Goal: Obtain resource: Download file/media

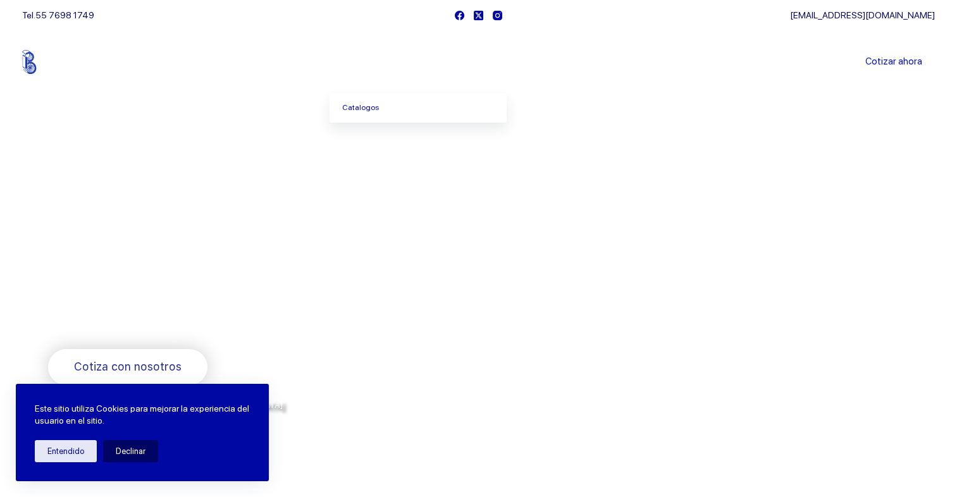
click at [398, 63] on icon "Menu Principal" at bounding box center [395, 61] width 5 height 5
click at [373, 110] on link "Catalogos" at bounding box center [417, 108] width 177 height 29
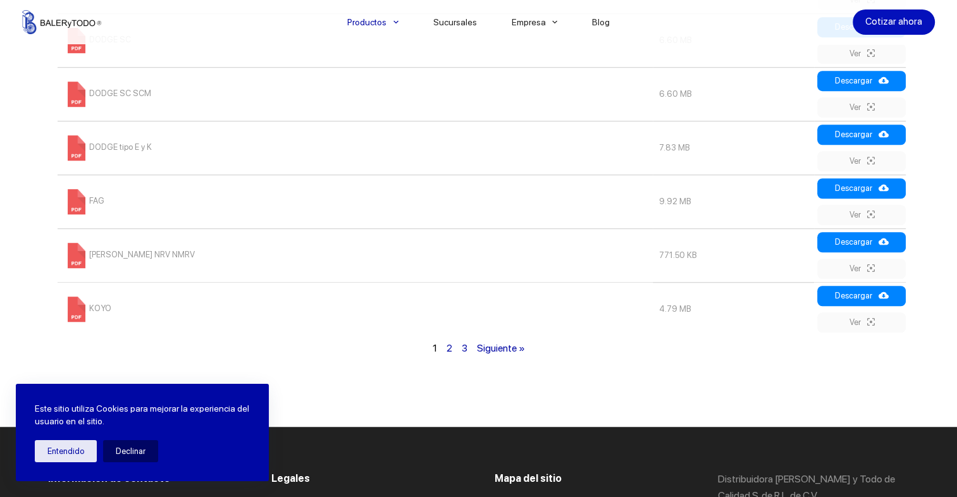
scroll to position [948, 0]
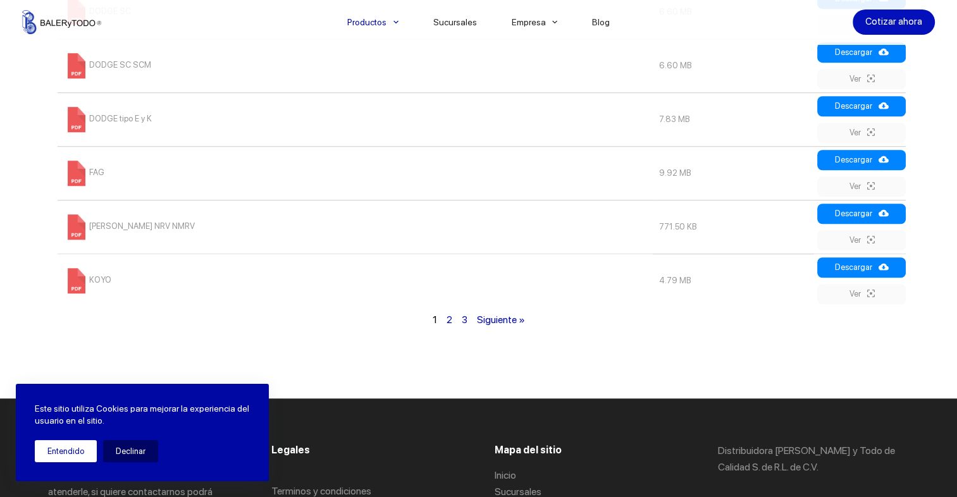
click at [50, 444] on button "Entendido" at bounding box center [66, 451] width 62 height 22
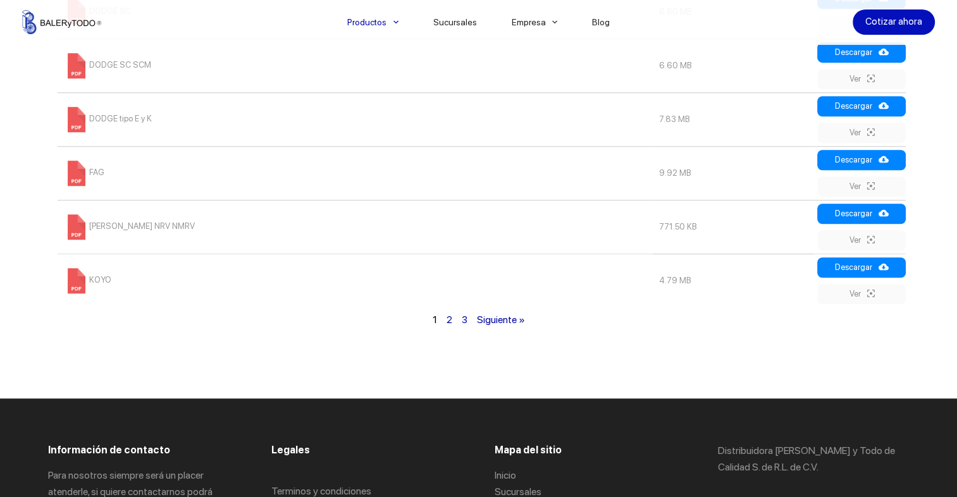
click at [497, 323] on link "Siguiente »" at bounding box center [501, 320] width 48 height 12
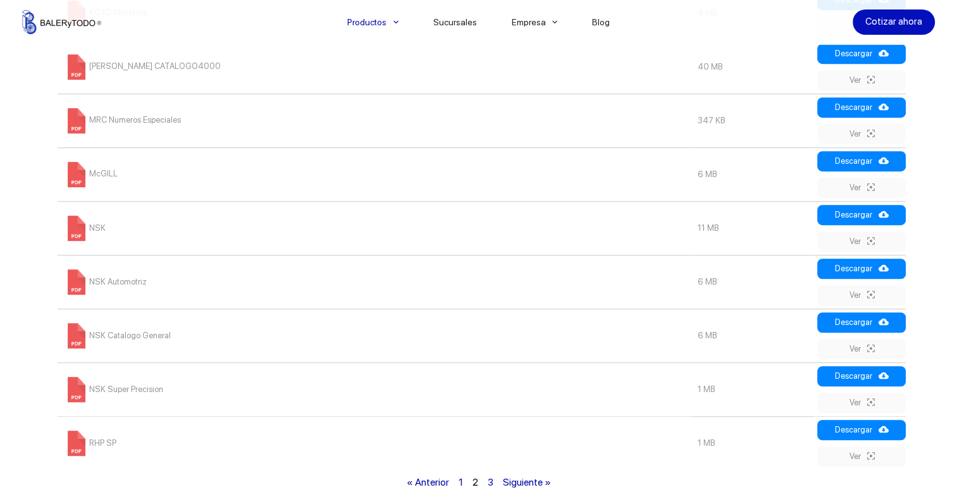
scroll to position [831, 0]
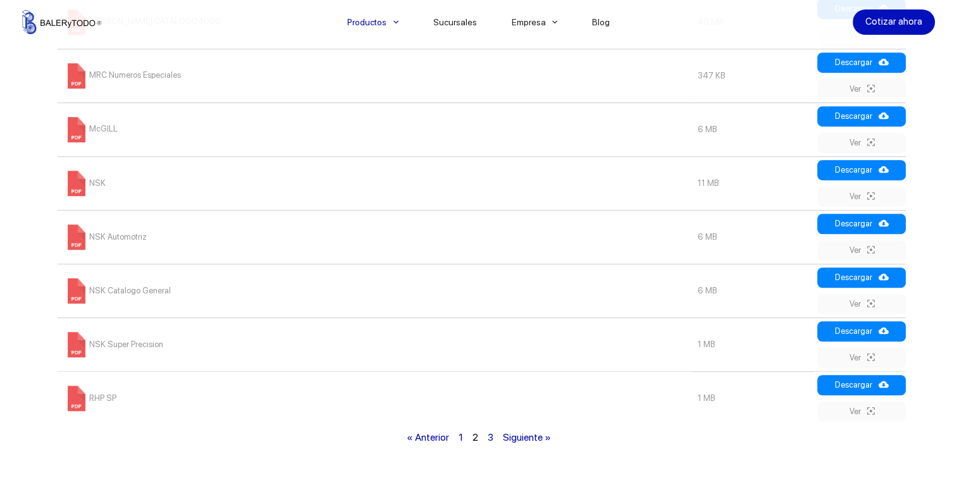
click at [518, 436] on link "Siguiente »" at bounding box center [527, 437] width 48 height 12
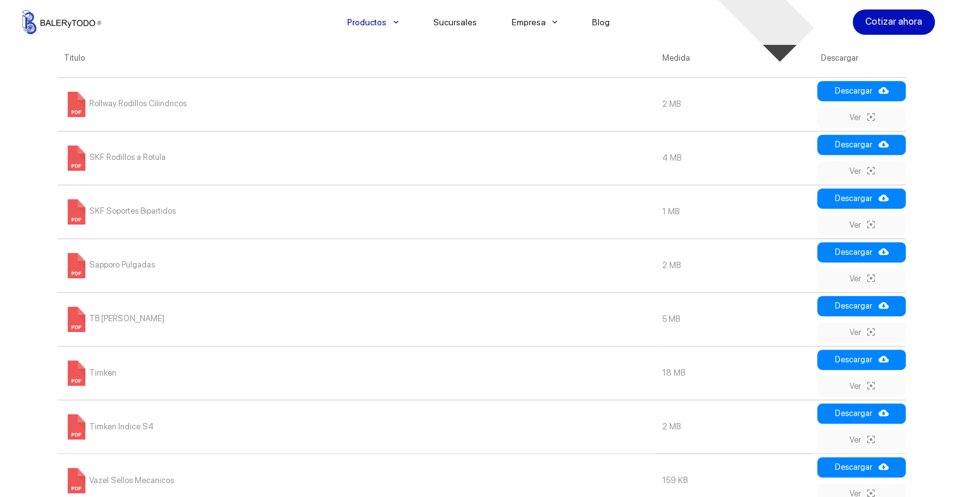
scroll to position [704, 0]
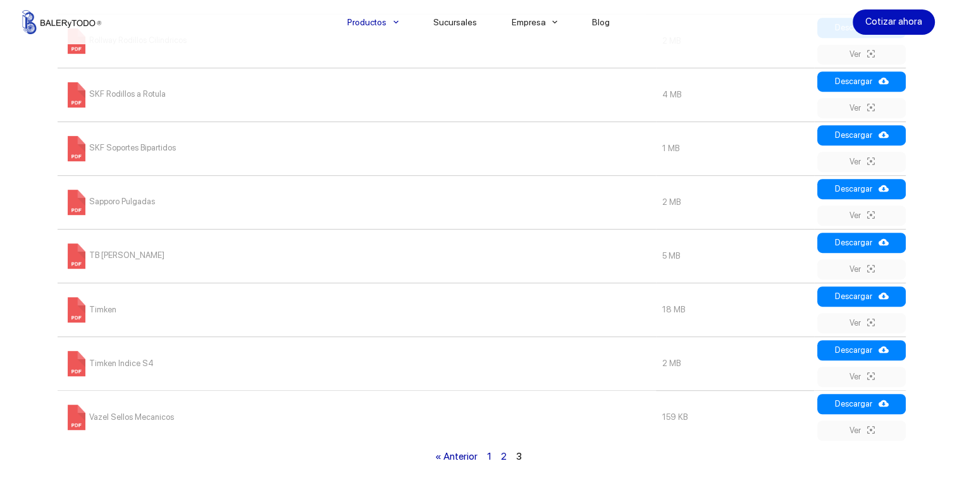
click at [503, 458] on link "2" at bounding box center [504, 456] width 6 height 12
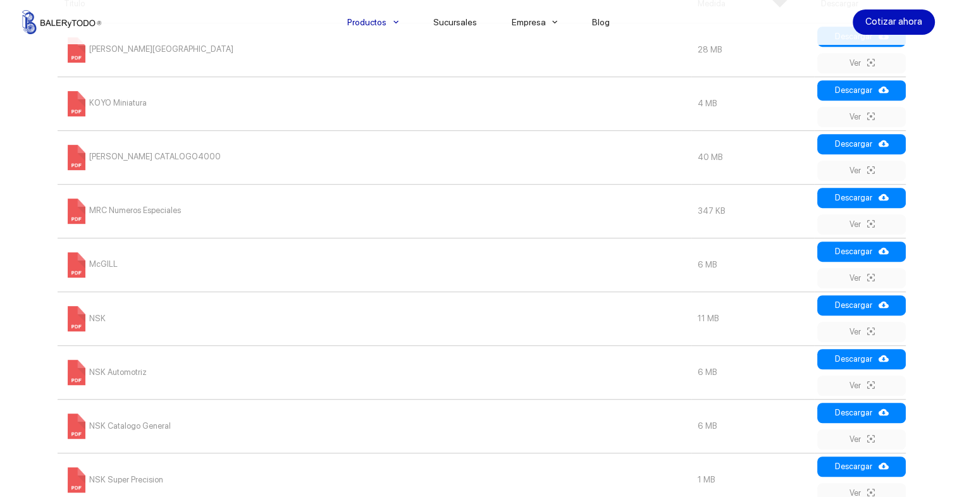
scroll to position [768, 0]
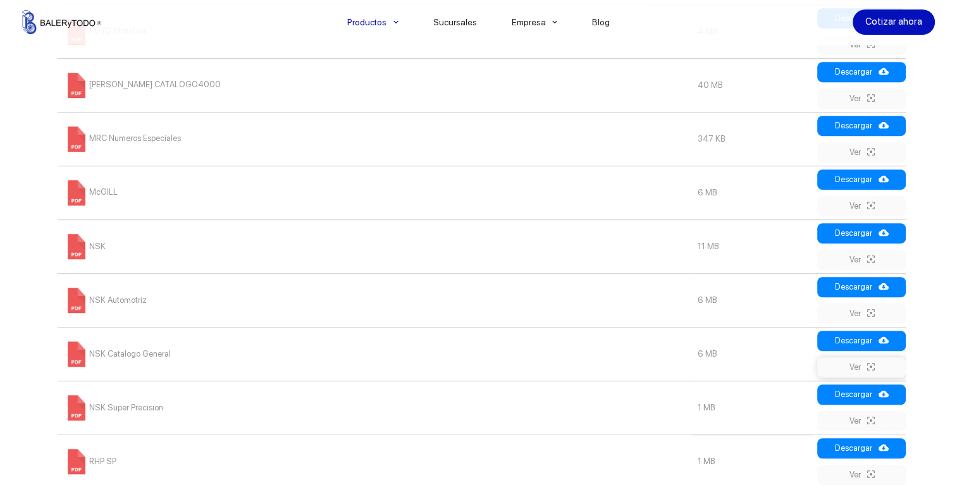
click at [857, 366] on link "Ver" at bounding box center [861, 367] width 89 height 20
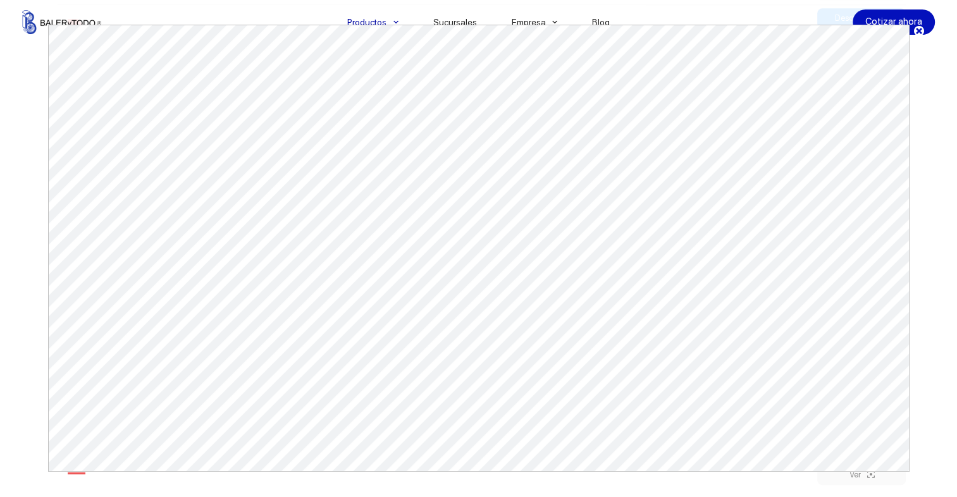
scroll to position [0, 0]
